Goal: Information Seeking & Learning: Learn about a topic

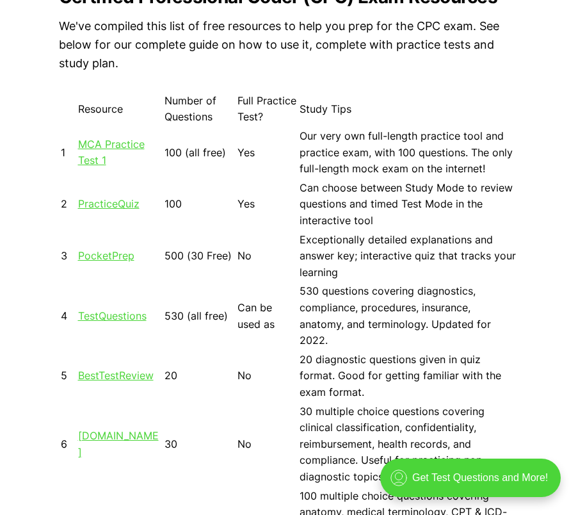
scroll to position [960, 0]
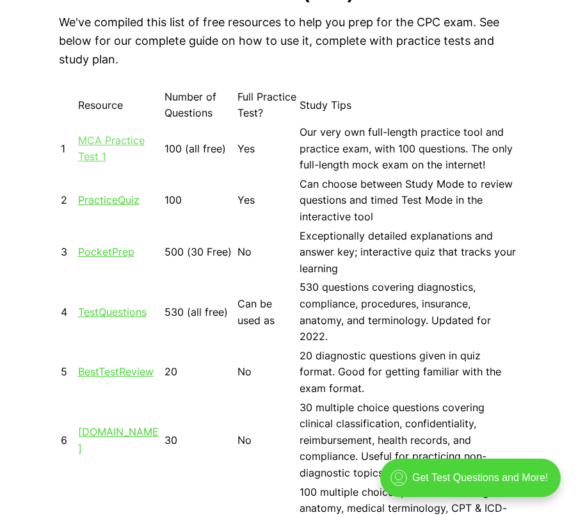
click at [85, 150] on link "MCA Practice Test 1" at bounding box center [111, 148] width 67 height 29
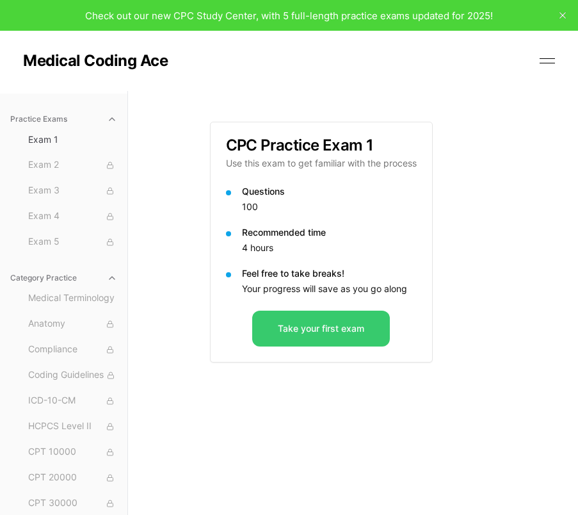
click at [345, 319] on button "Take your first exam" at bounding box center [321, 328] width 138 height 36
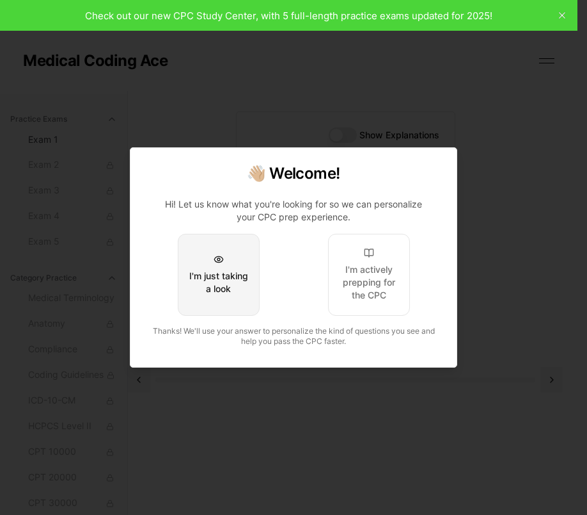
click at [234, 271] on div "I'm just taking a look" at bounding box center [219, 282] width 60 height 26
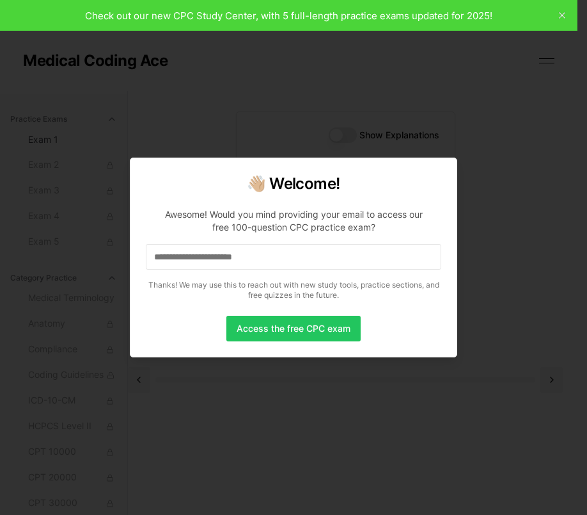
drag, startPoint x: 208, startPoint y: 341, endPoint x: 159, endPoint y: 333, distance: 49.2
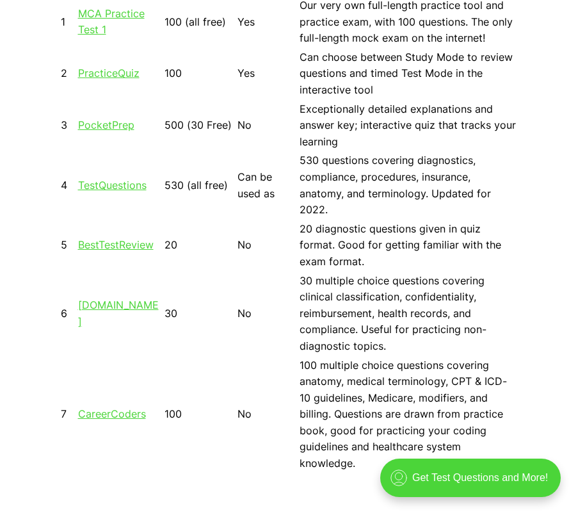
scroll to position [1089, 0]
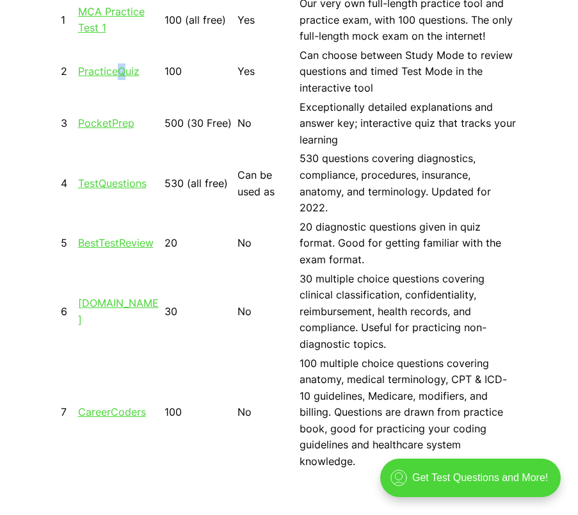
drag, startPoint x: 124, startPoint y: 56, endPoint x: 121, endPoint y: 63, distance: 7.7
click at [121, 63] on td "PracticeQuiz" at bounding box center [119, 72] width 85 height 51
click at [120, 68] on link "PracticeQuiz" at bounding box center [108, 71] width 61 height 13
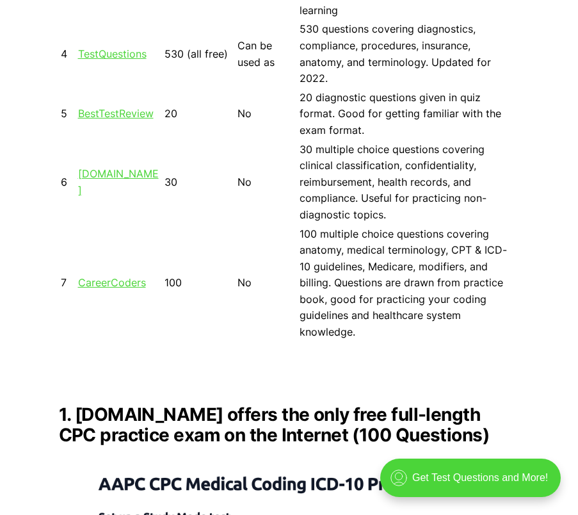
scroll to position [1217, 0]
